Goal: Task Accomplishment & Management: Manage account settings

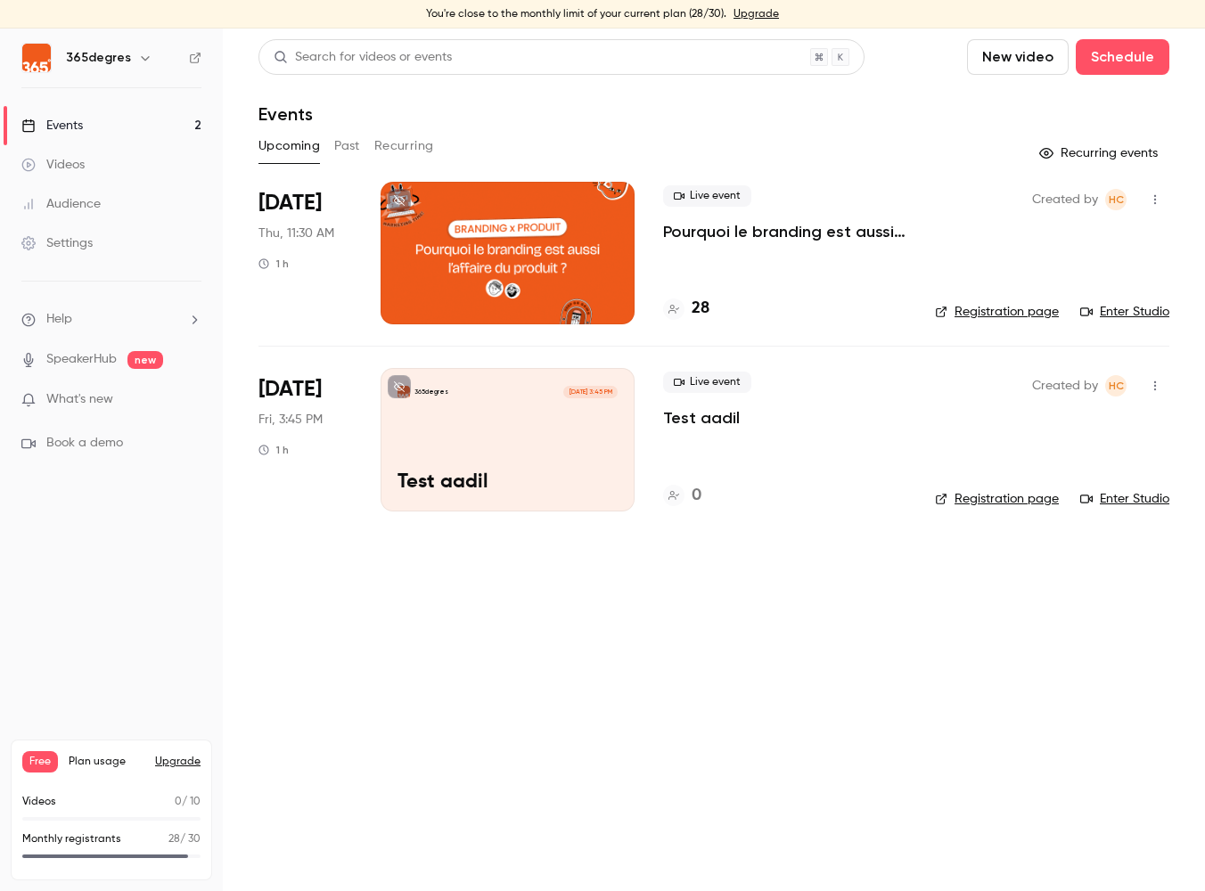
click at [1151, 382] on icon "button" at bounding box center [1155, 386] width 14 height 12
click at [1048, 618] on div "Delete" at bounding box center [1085, 617] width 135 height 18
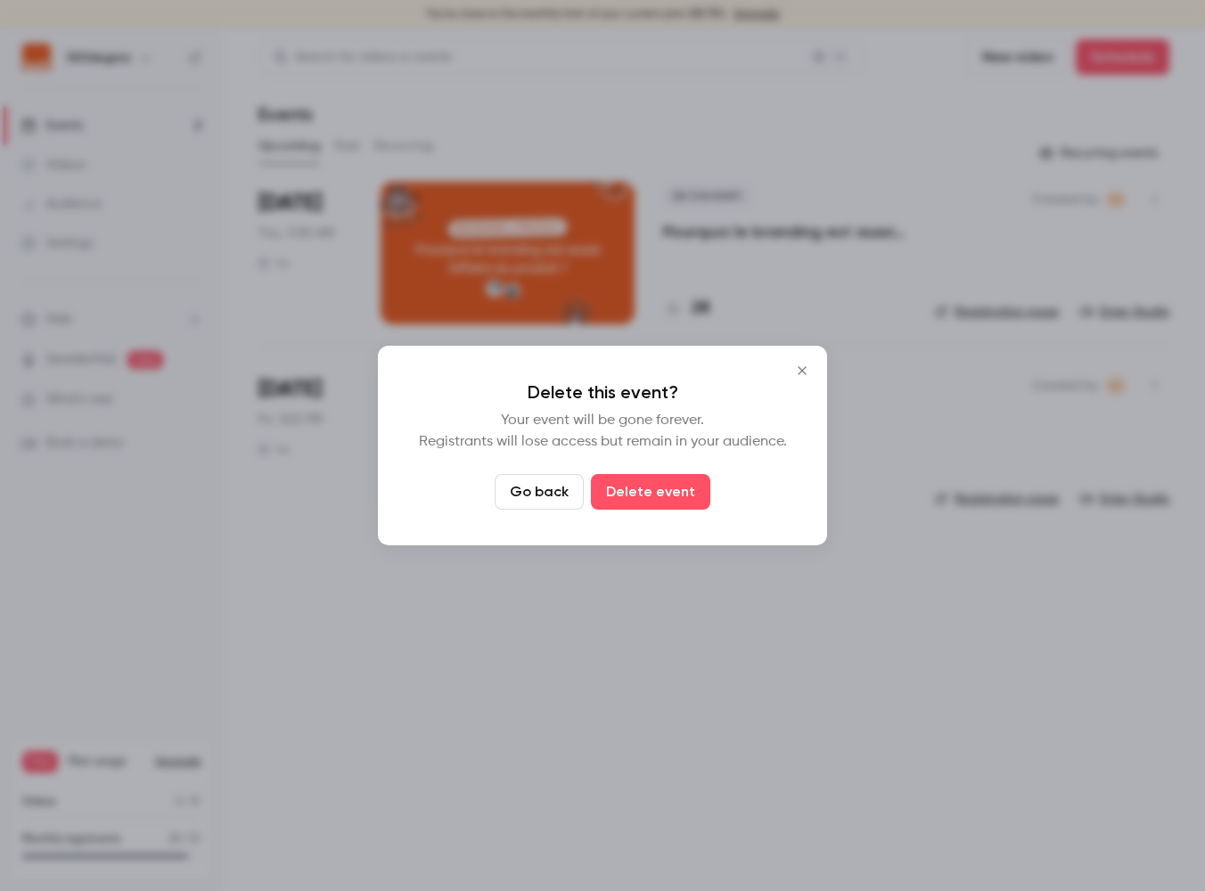
click at [695, 500] on button "Delete event" at bounding box center [650, 492] width 119 height 36
